Goal: Register for event/course: Sign up to attend an event or enroll in a course

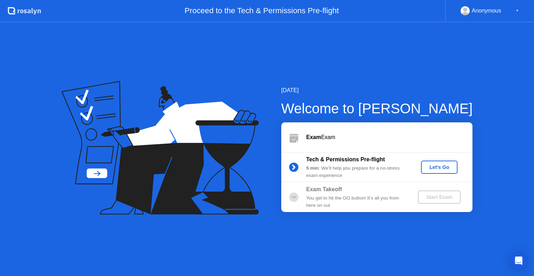
click at [393, 171] on div "5 min : We’ll help you prepare for a no-stress exam experience" at bounding box center [356, 172] width 100 height 14
click at [371, 204] on div "You get to hit the GO button! It’s all you from here on out" at bounding box center [356, 202] width 100 height 14
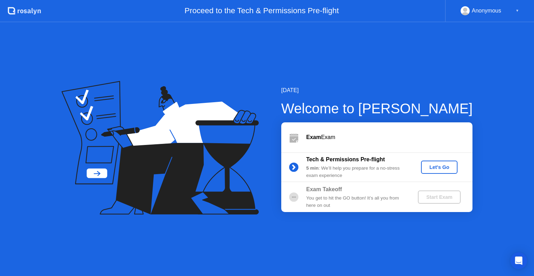
click at [371, 204] on div "You get to hit the GO button! It’s all you from here on out" at bounding box center [356, 202] width 100 height 14
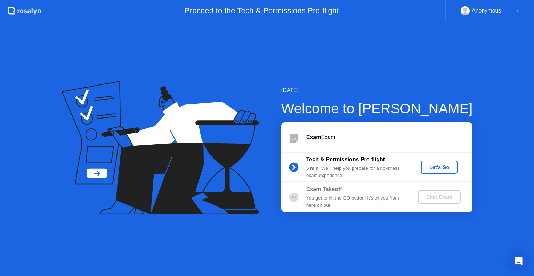
click at [430, 166] on div "Let's Go" at bounding box center [439, 167] width 31 height 6
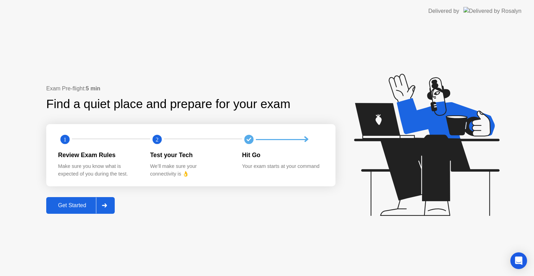
click at [104, 207] on icon at bounding box center [104, 205] width 5 height 4
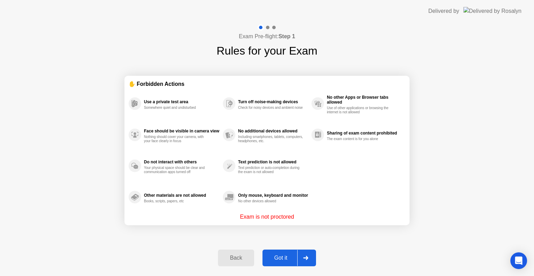
click at [304, 255] on div at bounding box center [305, 258] width 17 height 16
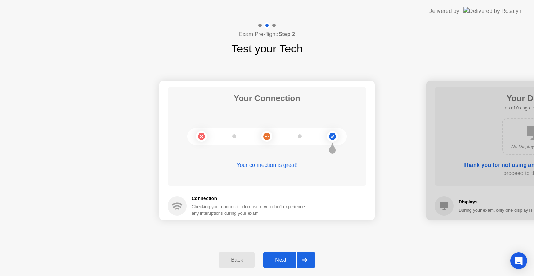
click at [304, 255] on div at bounding box center [304, 260] width 17 height 16
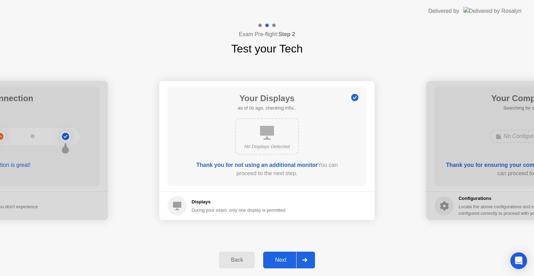
click at [304, 255] on div at bounding box center [304, 260] width 17 height 16
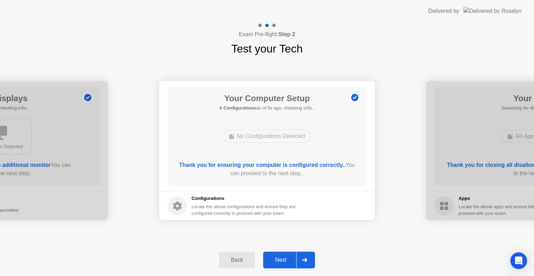
click at [304, 255] on div at bounding box center [304, 260] width 17 height 16
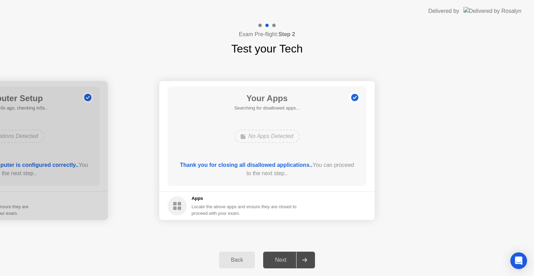
click at [304, 255] on div at bounding box center [304, 260] width 17 height 16
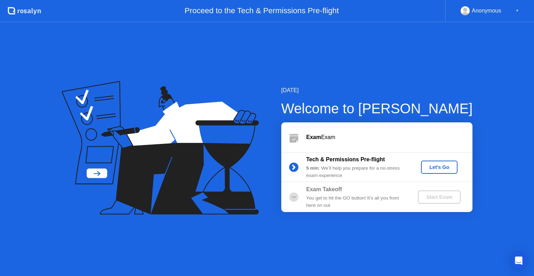
click at [445, 167] on div "Let's Go" at bounding box center [439, 167] width 31 height 6
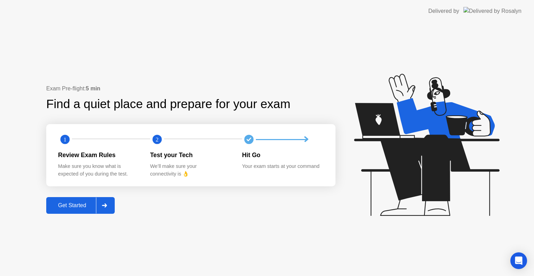
click at [107, 203] on div at bounding box center [104, 205] width 17 height 16
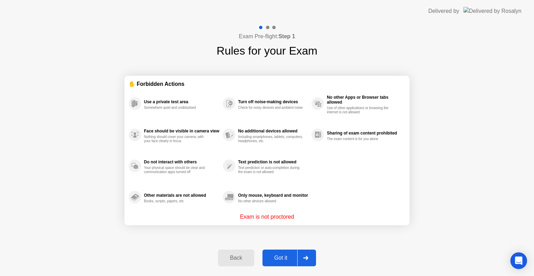
click at [312, 257] on div at bounding box center [305, 258] width 17 height 16
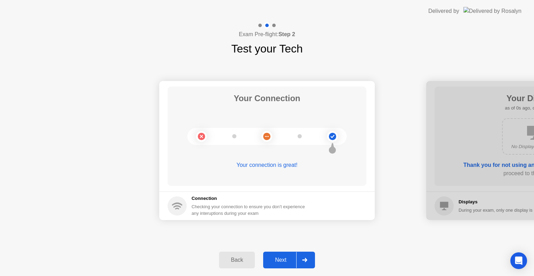
click at [312, 257] on div at bounding box center [304, 260] width 17 height 16
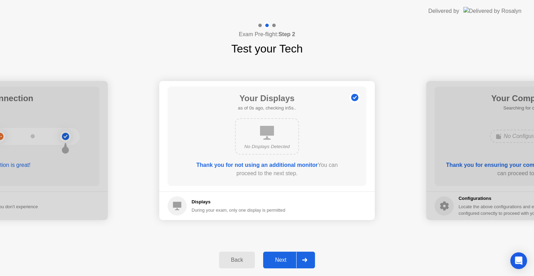
click at [312, 257] on div at bounding box center [304, 260] width 17 height 16
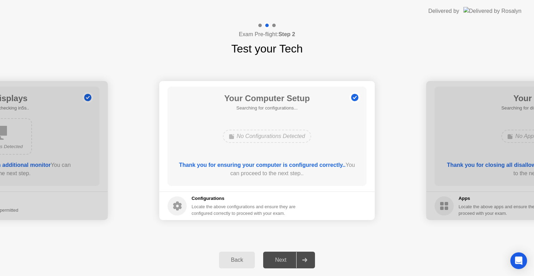
click at [312, 257] on div at bounding box center [304, 260] width 17 height 16
click at [351, 251] on div "Back Next" at bounding box center [267, 260] width 534 height 32
click at [299, 266] on div at bounding box center [304, 260] width 17 height 16
click at [296, 171] on div "Thank you for ensuring your computer is configured correctly.. You can proceed …" at bounding box center [267, 169] width 179 height 17
click at [306, 259] on icon at bounding box center [304, 260] width 5 height 4
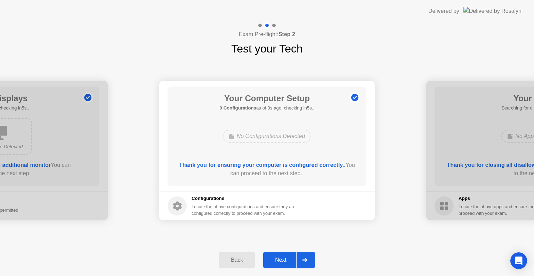
click at [306, 259] on icon at bounding box center [304, 260] width 5 height 4
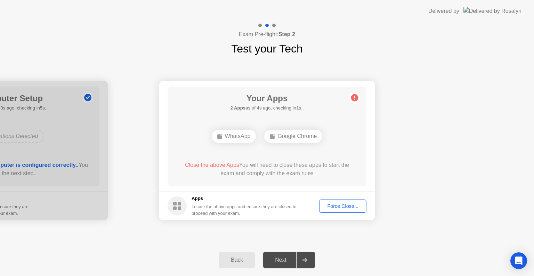
click at [346, 207] on div "Force Close..." at bounding box center [343, 206] width 42 height 6
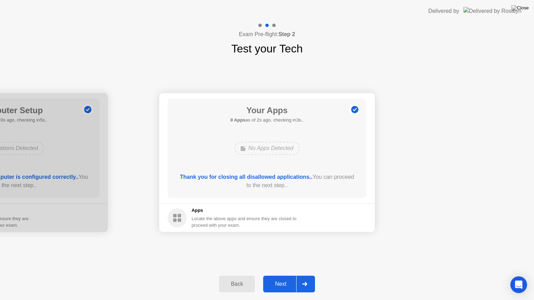
click at [308, 276] on div at bounding box center [304, 284] width 17 height 16
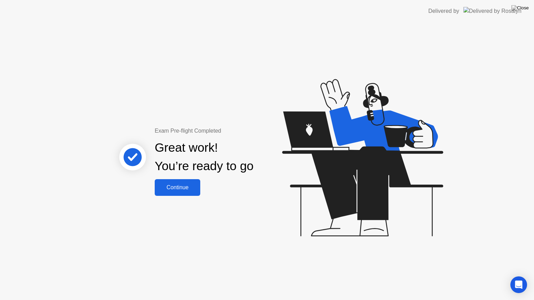
click at [167, 192] on button "Continue" at bounding box center [178, 187] width 46 height 17
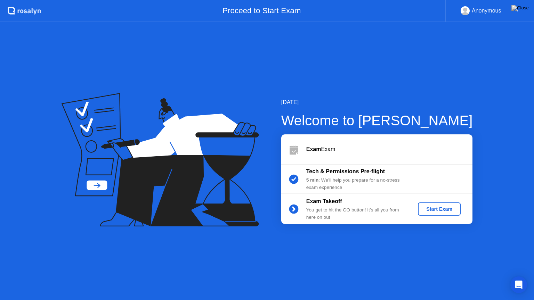
click at [437, 209] on div "Start Exam" at bounding box center [439, 210] width 37 height 6
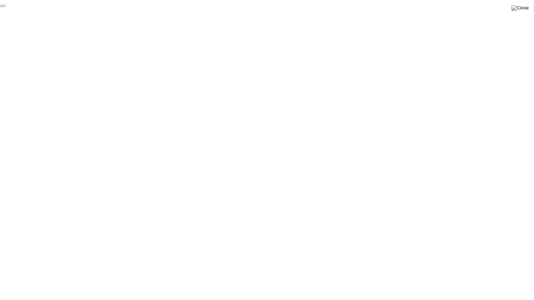
click div "End Proctoring Session"
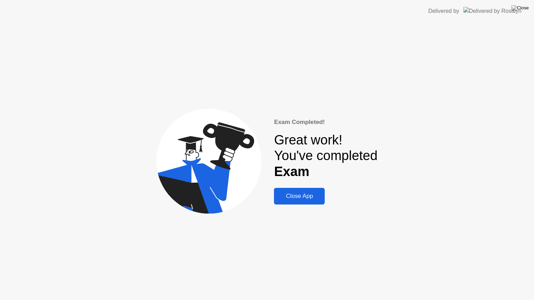
click at [306, 202] on button "Close App" at bounding box center [299, 196] width 51 height 17
